Goal: Use online tool/utility: Use online tool/utility

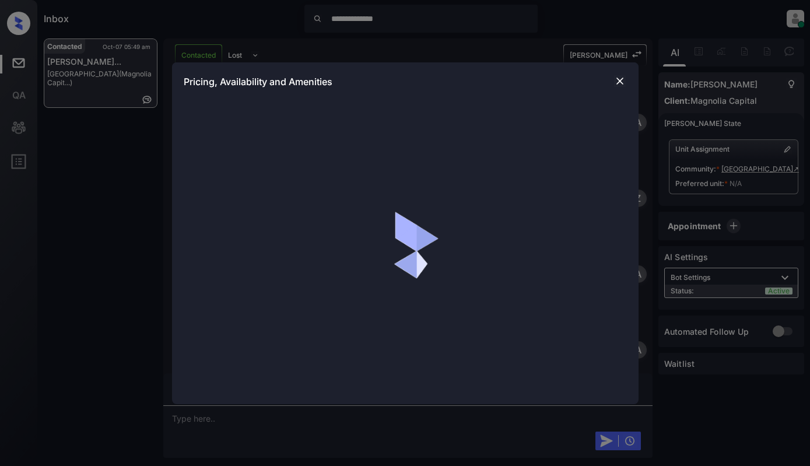
scroll to position [525, 0]
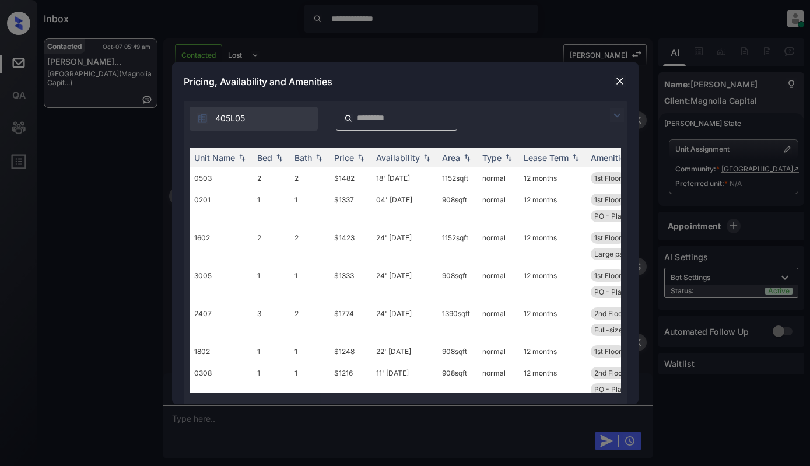
click at [620, 110] on img at bounding box center [617, 115] width 14 height 14
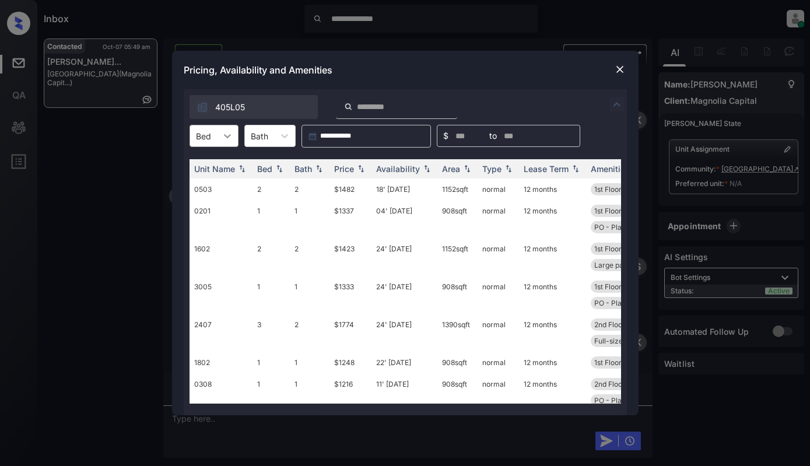
click at [236, 136] on div at bounding box center [227, 135] width 21 height 21
click at [206, 209] on div "3" at bounding box center [213, 206] width 49 height 21
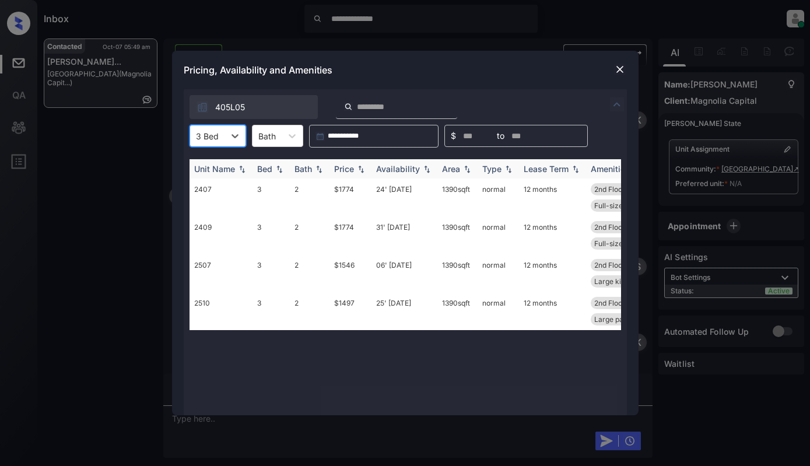
click at [360, 166] on img at bounding box center [361, 169] width 12 height 8
click at [349, 197] on td "$1497" at bounding box center [350, 197] width 42 height 38
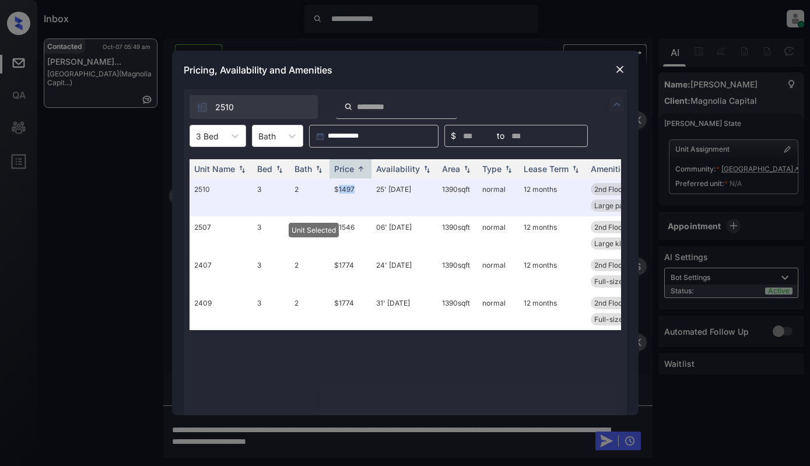
click at [617, 68] on img at bounding box center [620, 70] width 12 height 12
